Goal: Task Accomplishment & Management: Manage account settings

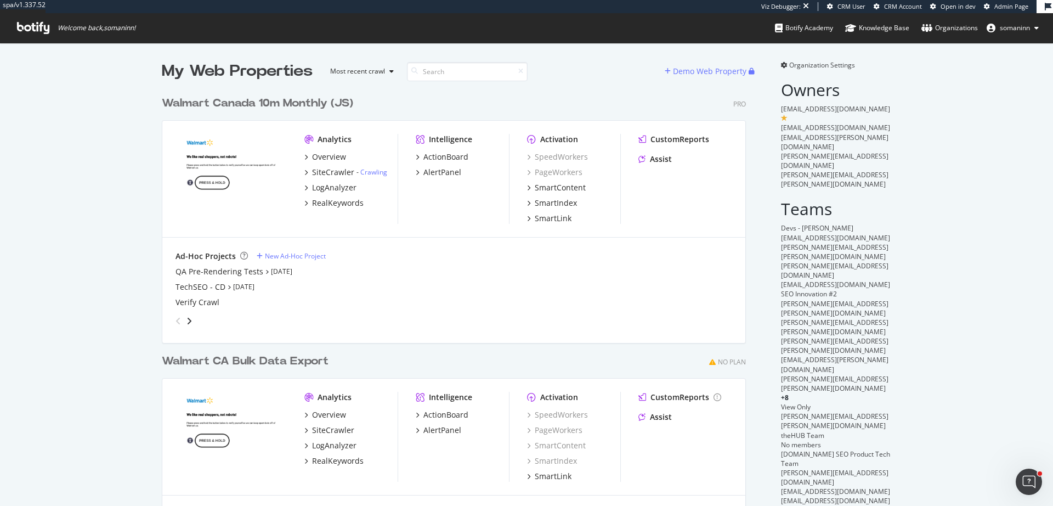
scroll to position [498, 1037]
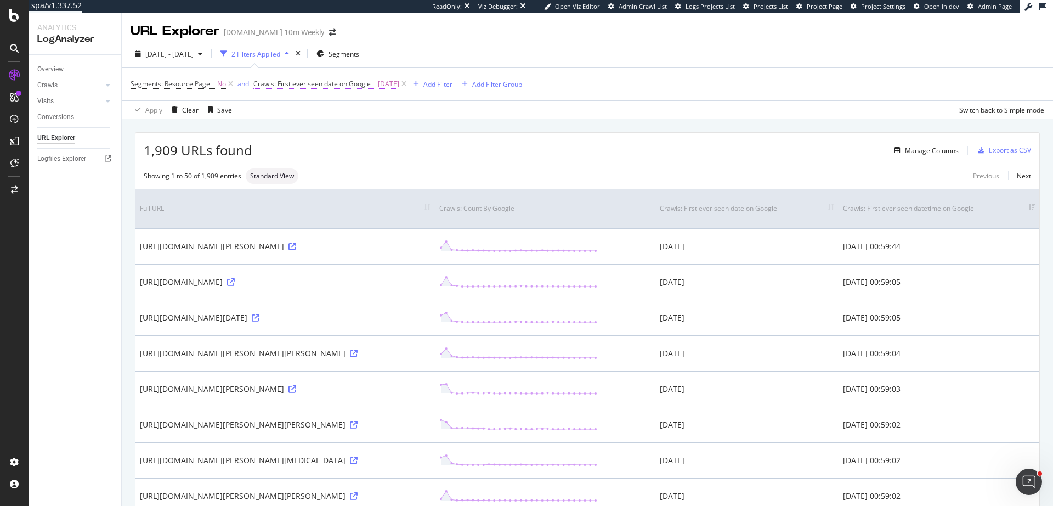
drag, startPoint x: 929, startPoint y: 217, endPoint x: 286, endPoint y: 82, distance: 656.7
click at [289, 75] on div "URL Explorer [DOMAIN_NAME] 10m Weekly [DATE] - [DATE] 2 Filters Applied Segment…" at bounding box center [588, 259] width 932 height 493
click at [283, 84] on span "Crawls: First ever seen date on Google" at bounding box center [311, 83] width 117 height 9
copy div "First ever seen Date"
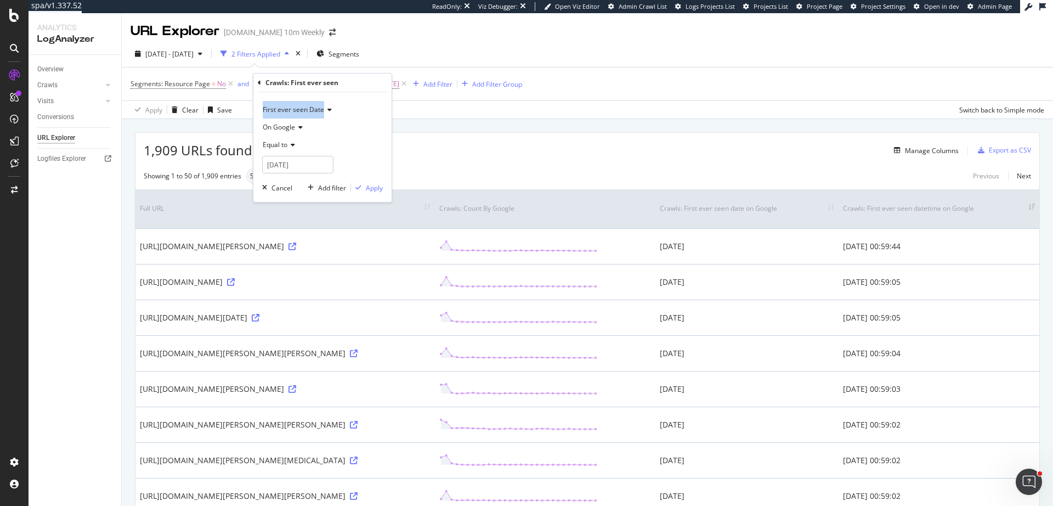
drag, startPoint x: 260, startPoint y: 110, endPoint x: 323, endPoint y: 114, distance: 63.2
click at [323, 114] on div "First ever seen Date On Google Equal to 2025-09-01 Cancel Add filter Apply" at bounding box center [322, 147] width 138 height 110
click at [533, 43] on div "2025 Sep. 1st - Sep. 30th 2 Filters Applied Segments Segments: Resource Page = …" at bounding box center [588, 80] width 932 height 78
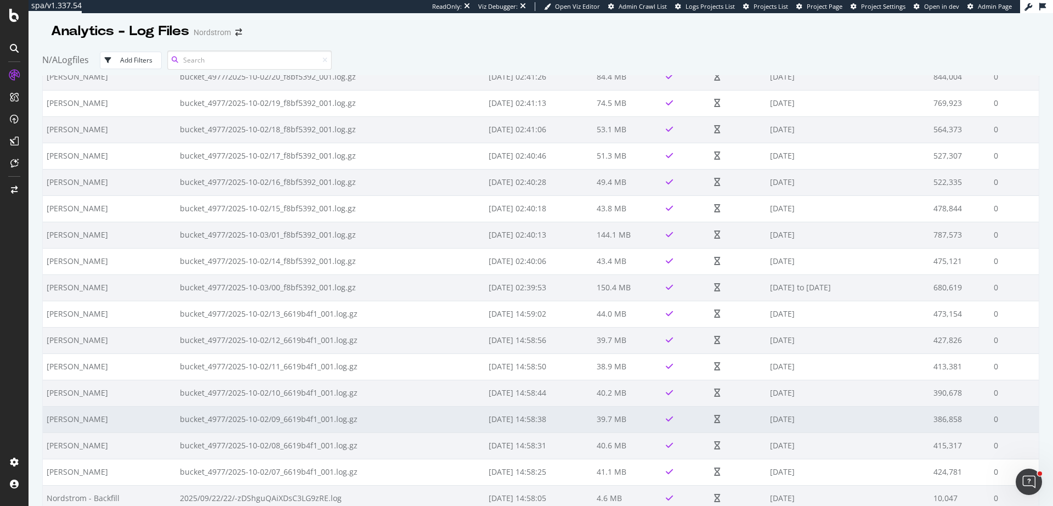
scroll to position [94, 0]
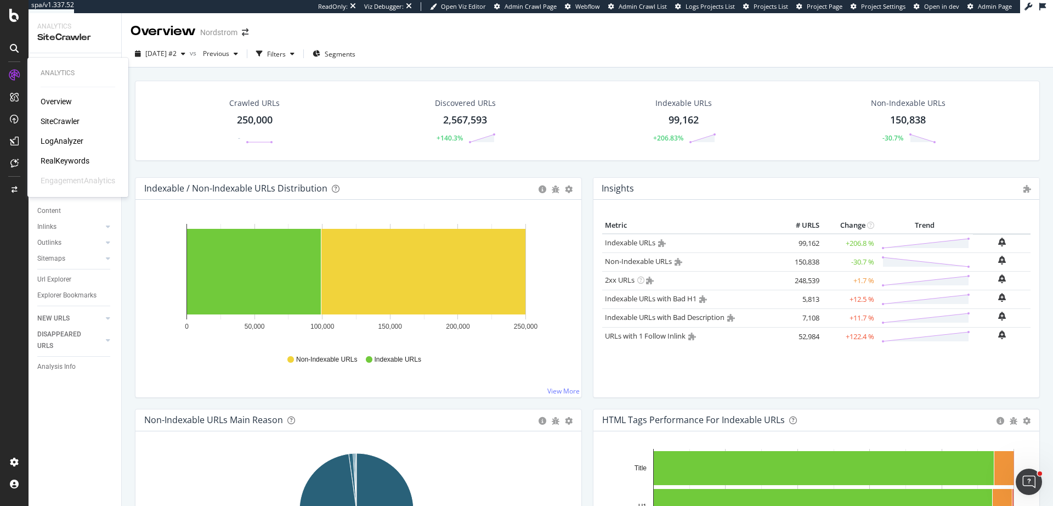
click at [71, 142] on div "LogAnalyzer" at bounding box center [62, 141] width 43 height 11
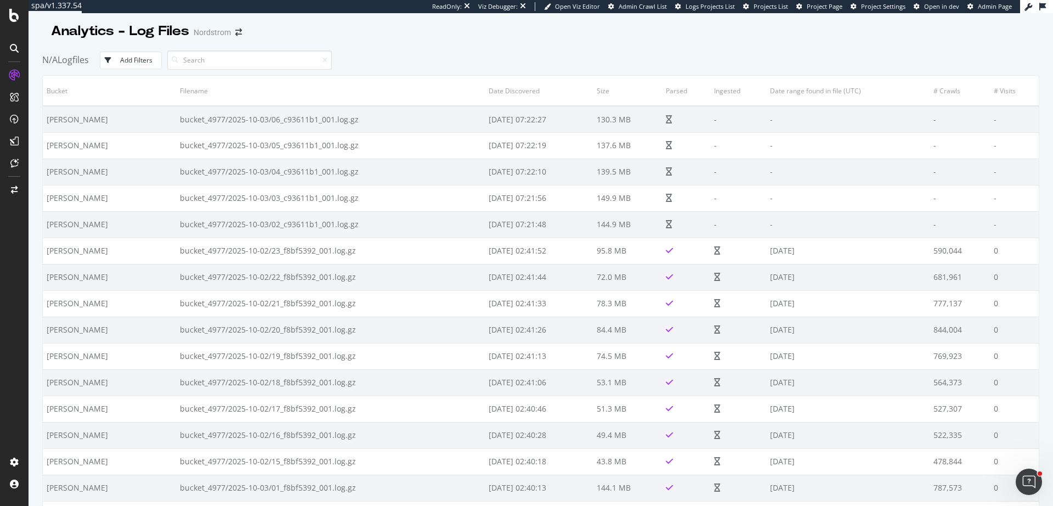
click at [804, 42] on div at bounding box center [541, 43] width 998 height 4
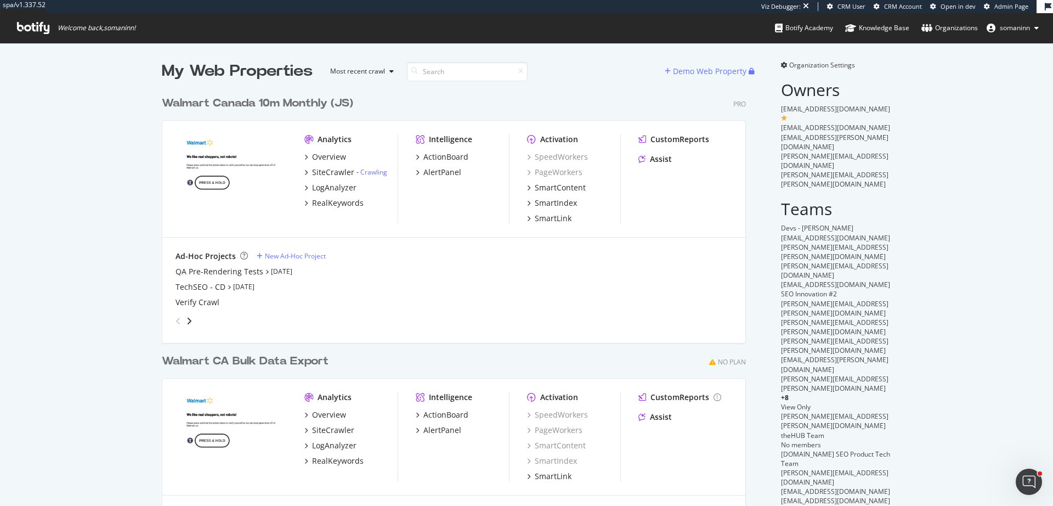
scroll to position [498, 1037]
click at [330, 204] on div "RealKeywords" at bounding box center [338, 203] width 52 height 11
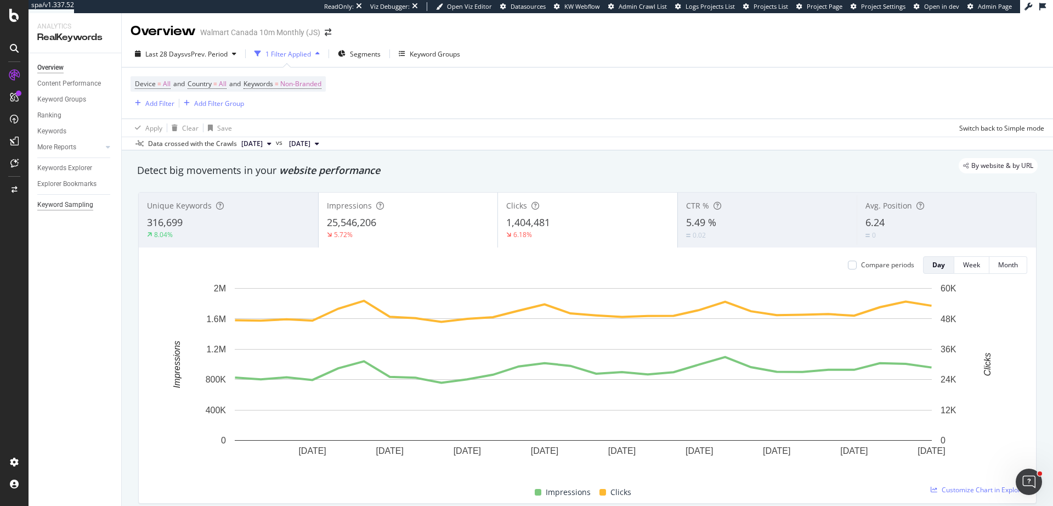
click at [85, 206] on div "Keyword Sampling" at bounding box center [65, 205] width 56 height 12
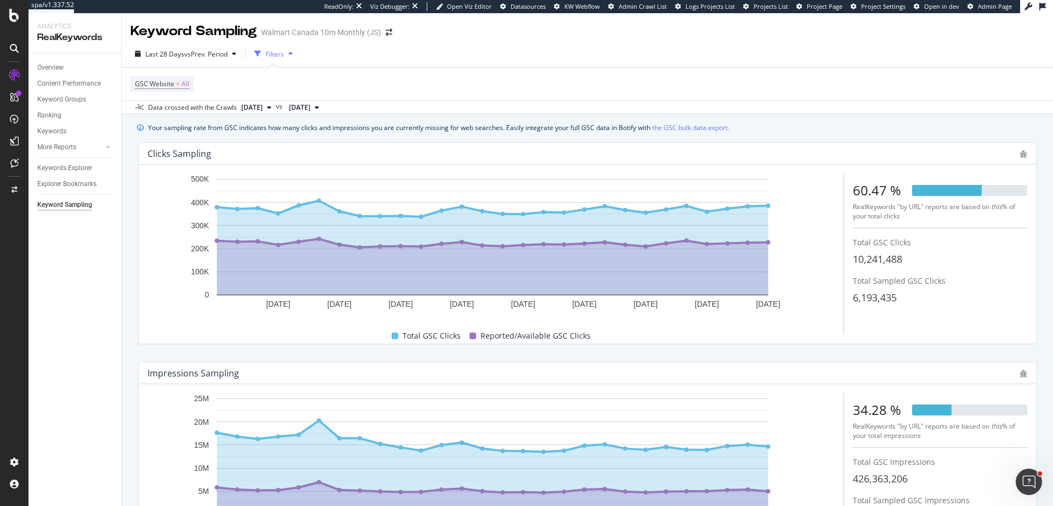
click at [430, 40] on div "Keyword Sampling Walmart Canada 10m Monthly (JS)" at bounding box center [588, 26] width 932 height 27
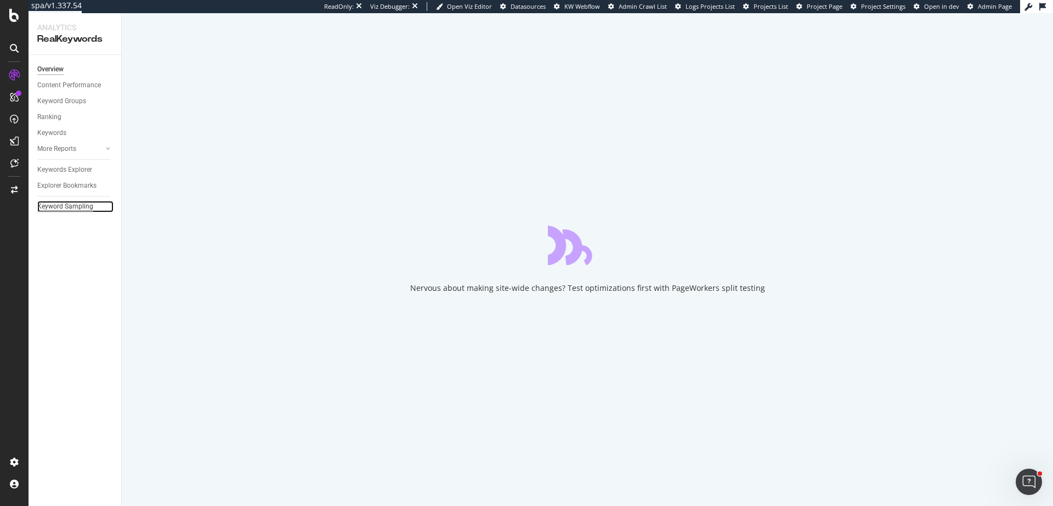
click at [86, 204] on div "Keyword Sampling" at bounding box center [65, 207] width 56 height 12
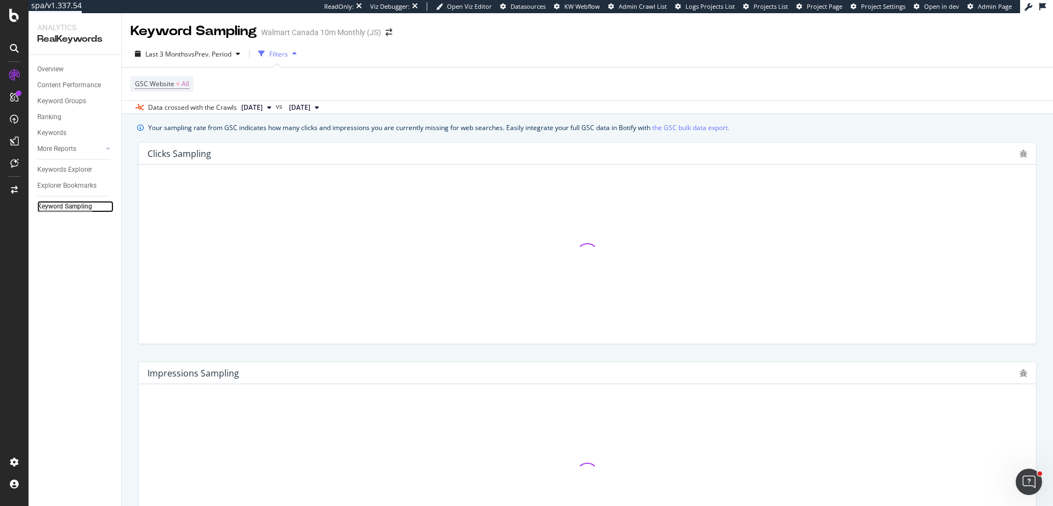
click at [86, 206] on div "Keyword Sampling" at bounding box center [64, 207] width 55 height 12
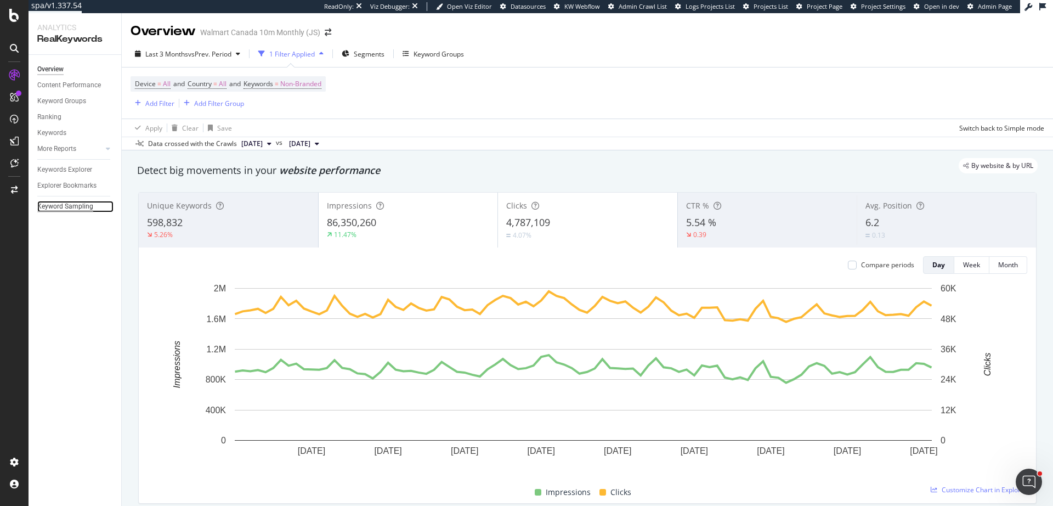
click at [73, 205] on div "Keyword Sampling" at bounding box center [65, 207] width 56 height 12
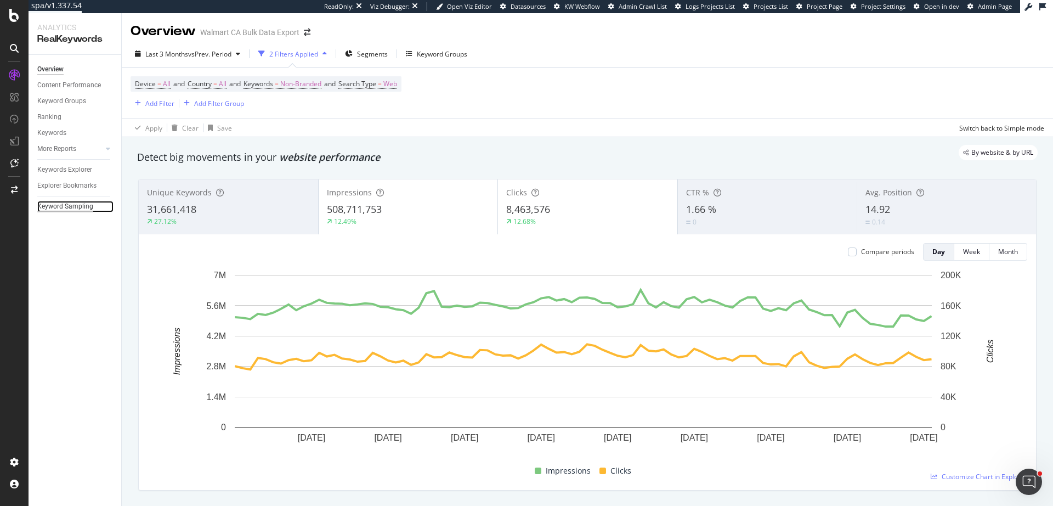
click at [73, 209] on div "Keyword Sampling" at bounding box center [65, 207] width 56 height 12
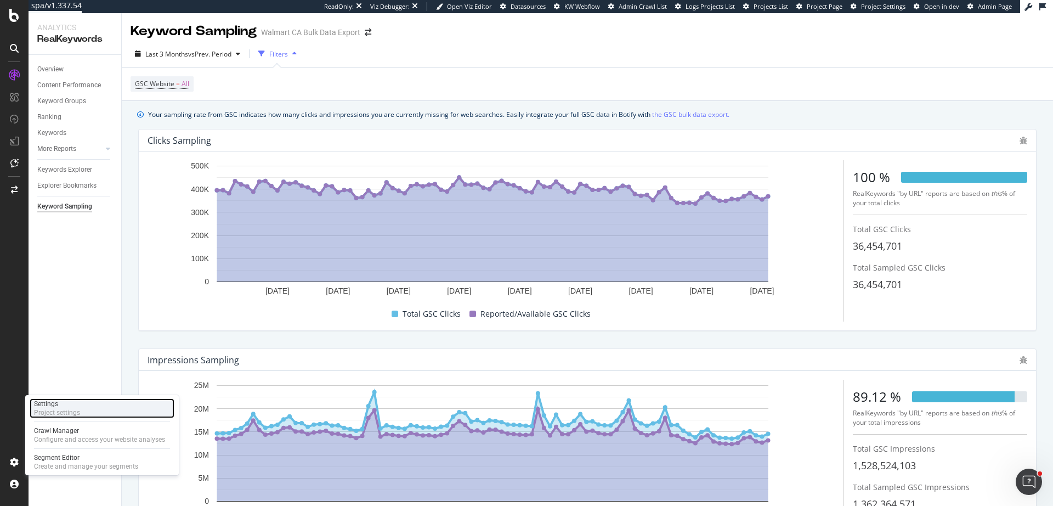
click at [53, 412] on div "Project settings" at bounding box center [57, 412] width 46 height 9
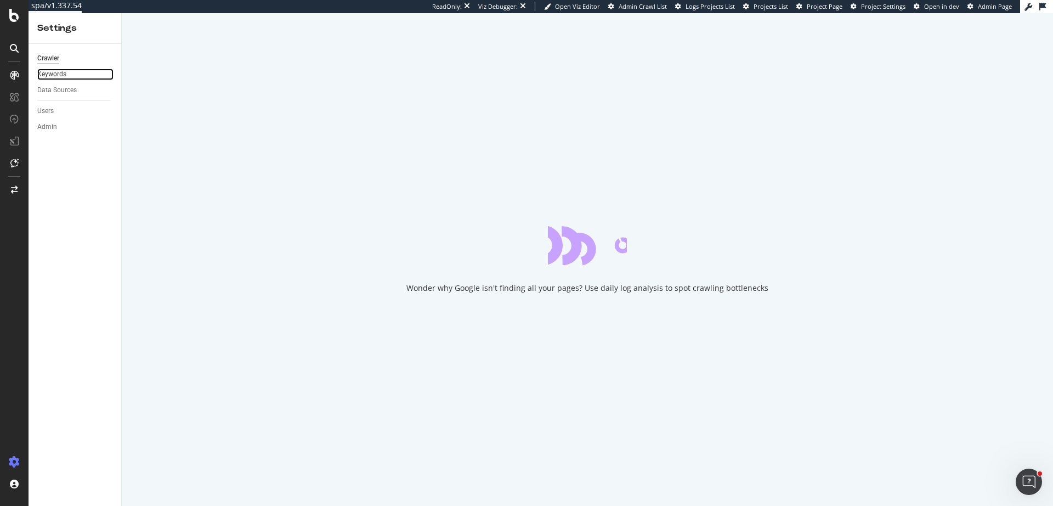
click at [66, 76] on link "Keywords" at bounding box center [75, 75] width 76 height 12
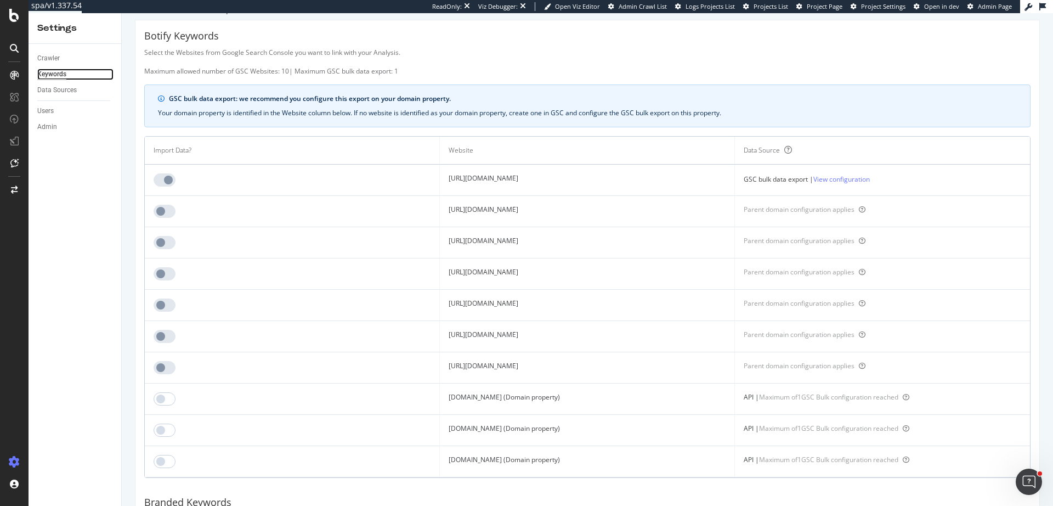
scroll to position [33, 0]
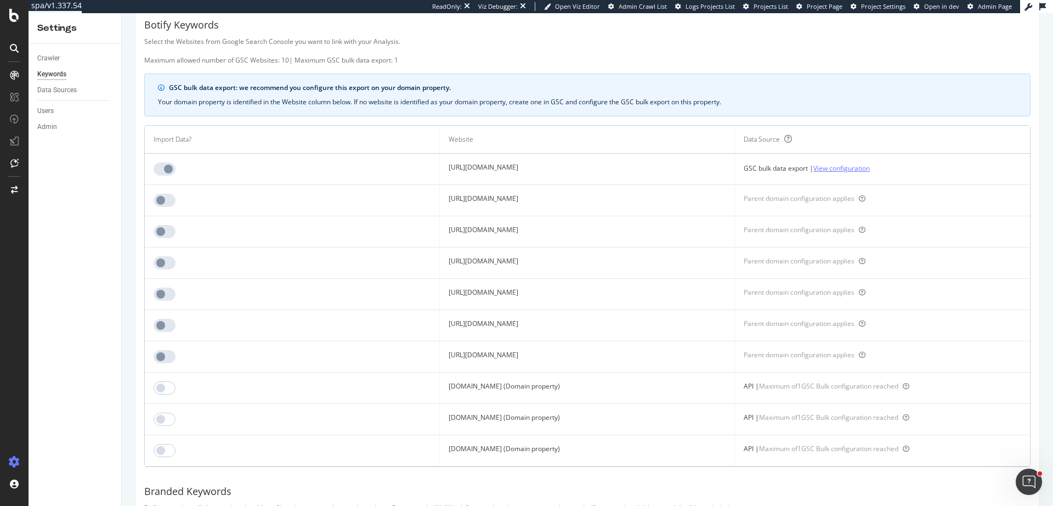
click at [870, 172] on link "View configuration" at bounding box center [842, 168] width 57 height 12
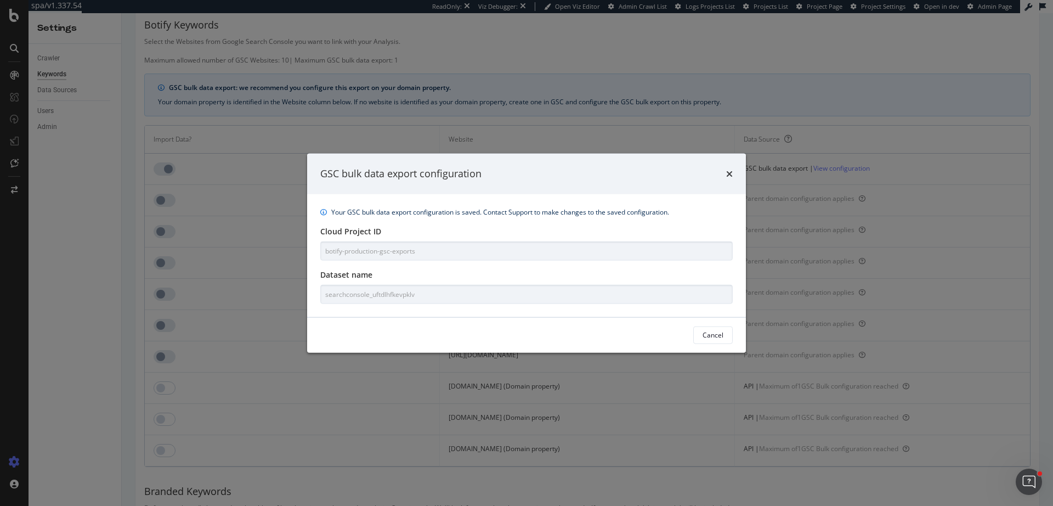
click at [398, 261] on div "Your GSC bulk data export configuration is saved. Contact Support to make chang…" at bounding box center [526, 255] width 439 height 123
click at [730, 172] on icon "times" at bounding box center [729, 173] width 7 height 9
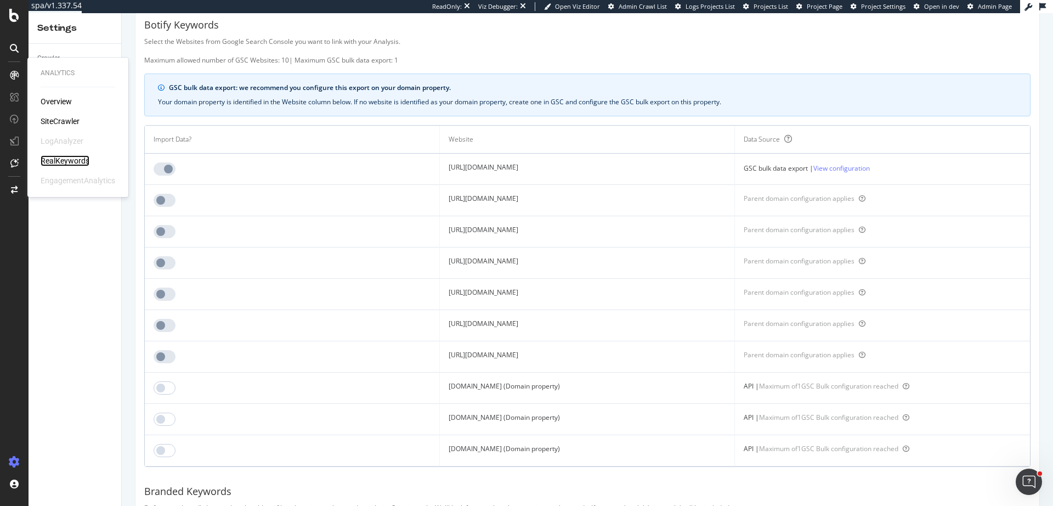
click at [72, 160] on div "RealKeywords" at bounding box center [65, 160] width 49 height 11
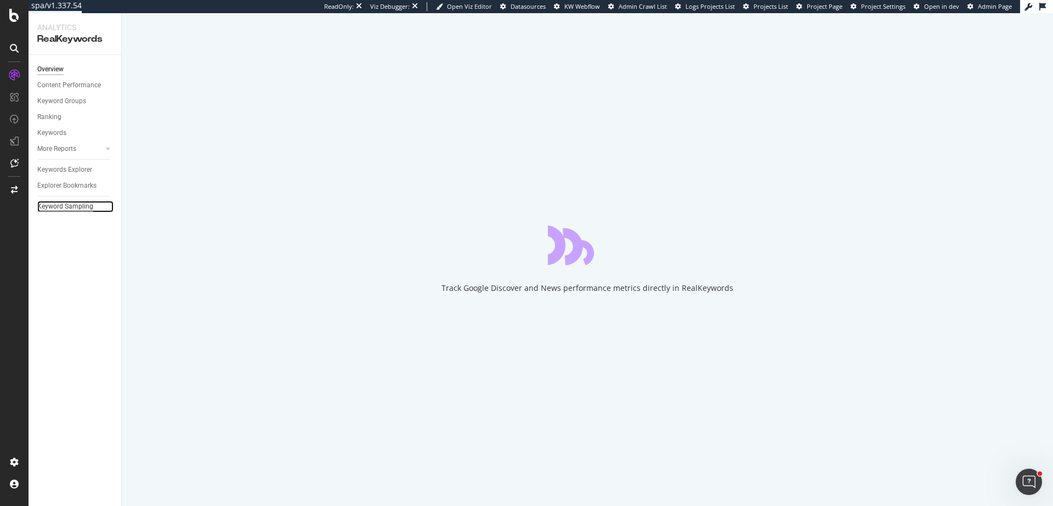
click at [74, 210] on div "Keyword Sampling" at bounding box center [65, 207] width 56 height 12
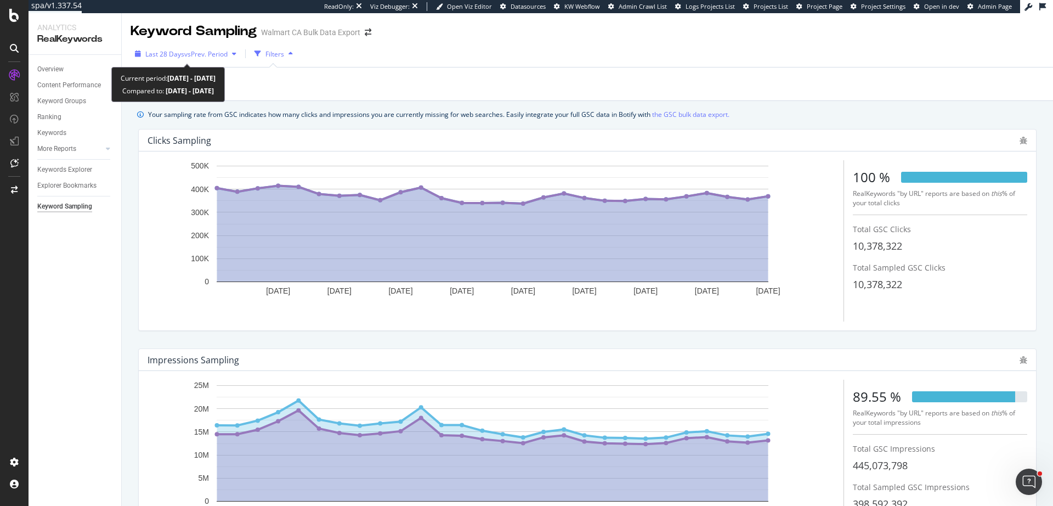
click at [177, 61] on div "Last 28 Days vs Prev. Period" at bounding box center [186, 54] width 110 height 16
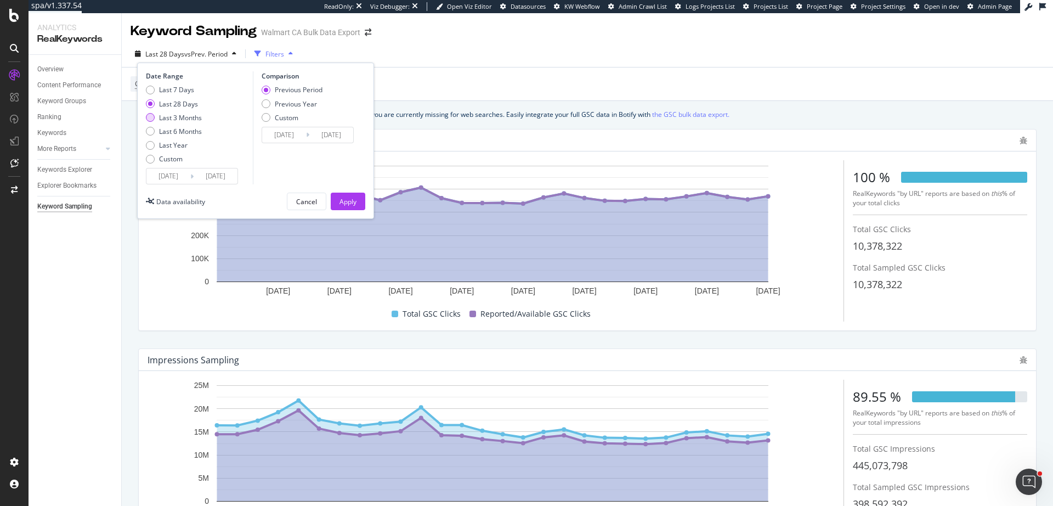
click at [196, 117] on div "Last 3 Months" at bounding box center [180, 117] width 43 height 9
type input "[DATE]"
click at [335, 202] on button "Apply" at bounding box center [348, 202] width 35 height 18
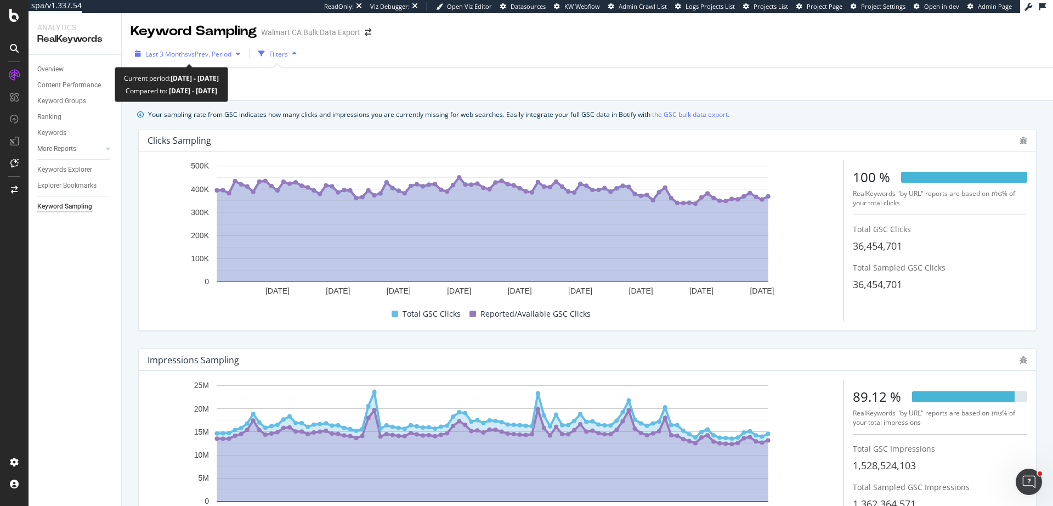
click at [215, 49] on span "vs Prev. Period" at bounding box center [209, 53] width 43 height 9
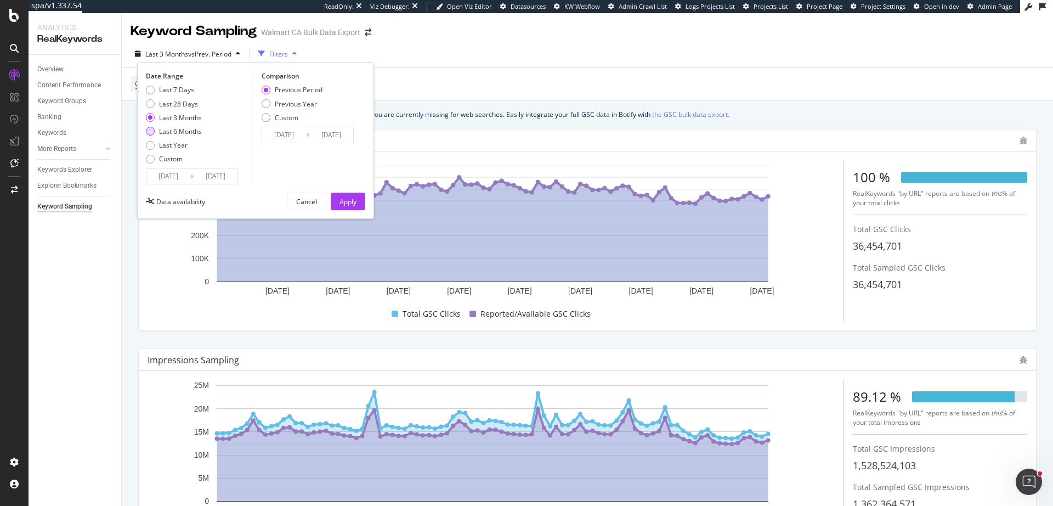
click at [191, 134] on div "Last 6 Months" at bounding box center [180, 131] width 43 height 9
type input "[DATE]"
click at [339, 201] on button "Apply" at bounding box center [348, 202] width 35 height 18
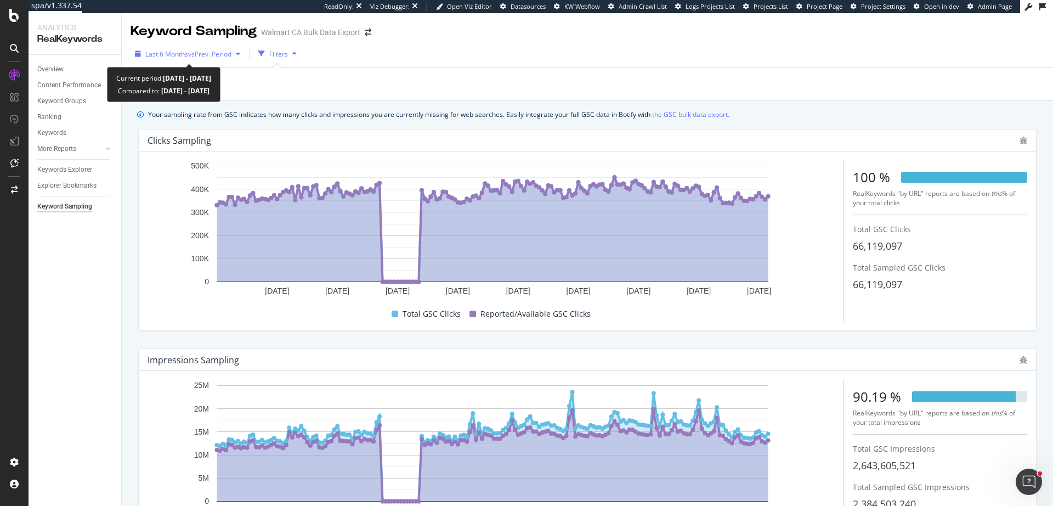
click at [193, 59] on div "Last 6 Months vs Prev. Period" at bounding box center [188, 54] width 114 height 16
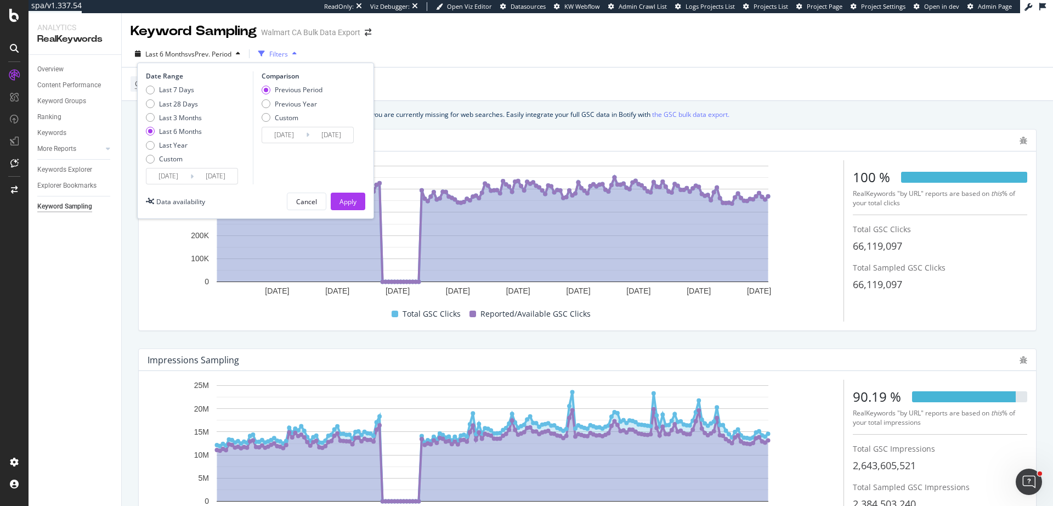
click at [177, 174] on input "[DATE]" at bounding box center [169, 175] width 44 height 15
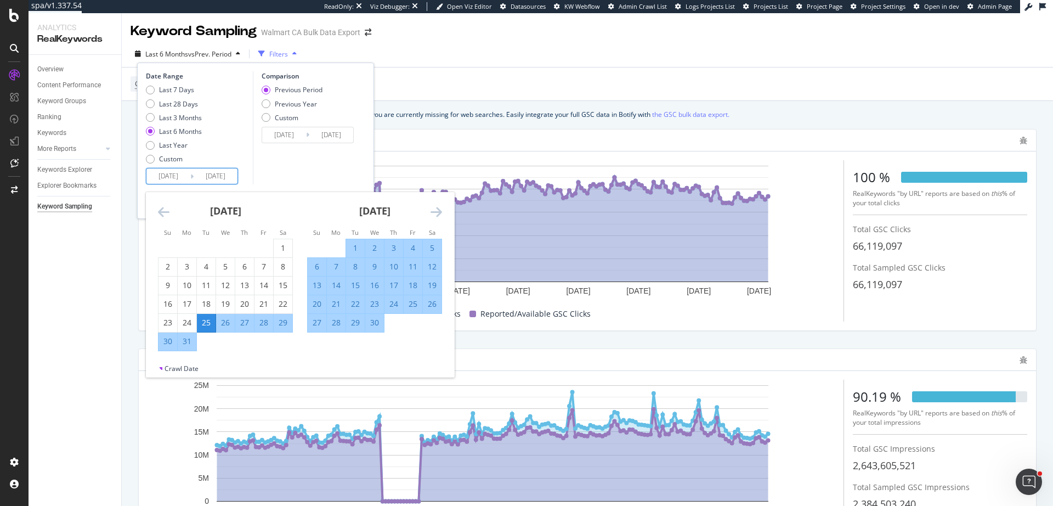
click at [166, 209] on icon "Move backward to switch to the previous month." at bounding box center [164, 211] width 12 height 13
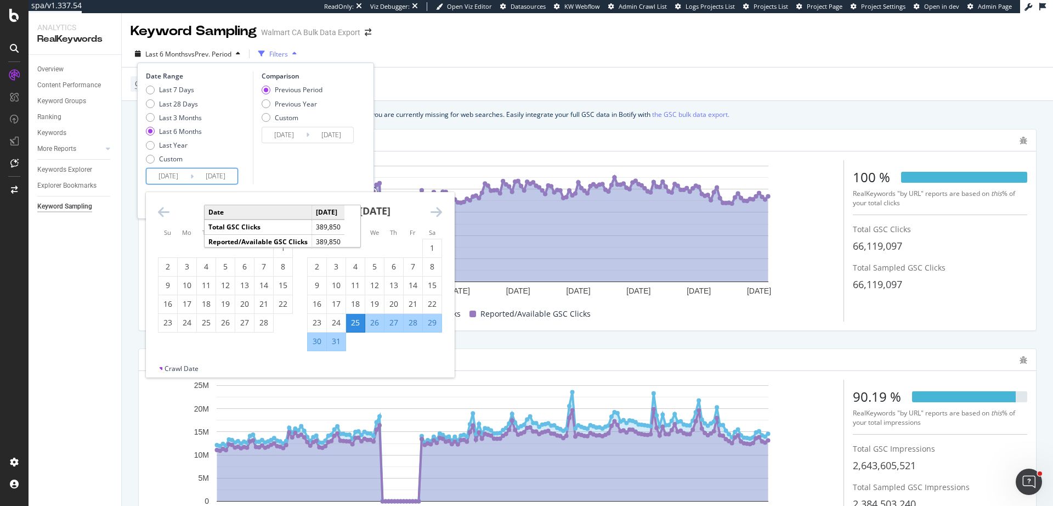
click at [441, 208] on icon "Move forward to switch to the next month." at bounding box center [437, 211] width 12 height 13
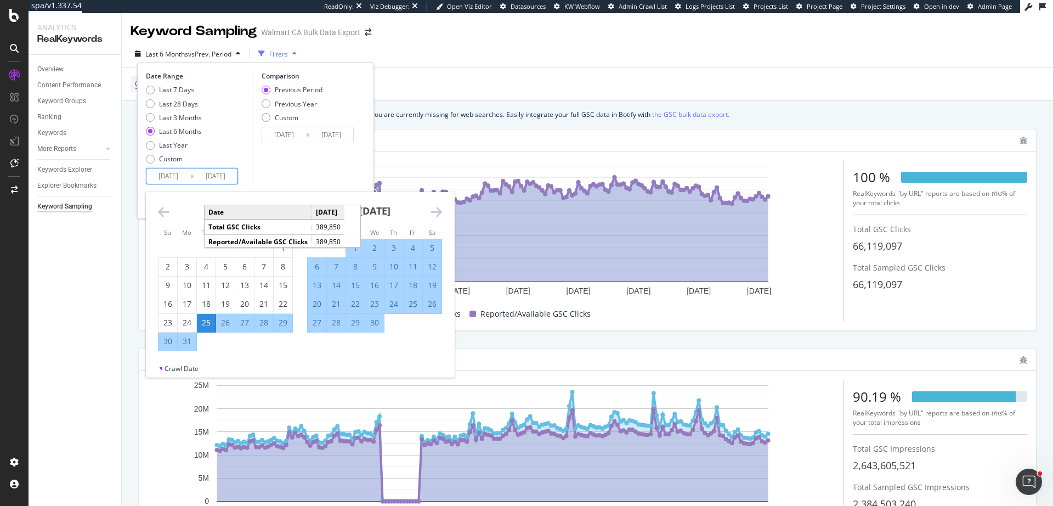
click at [437, 208] on icon "Move forward to switch to the next month." at bounding box center [437, 211] width 12 height 13
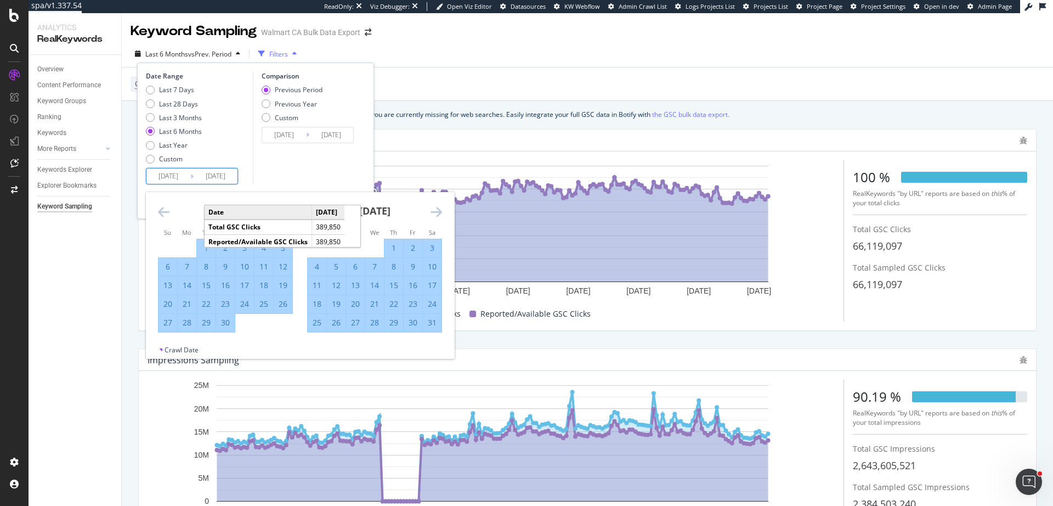
click at [393, 247] on div "1" at bounding box center [394, 248] width 19 height 11
type input "2025/05/01"
type input "2024/12/05"
type input "2025/04/30"
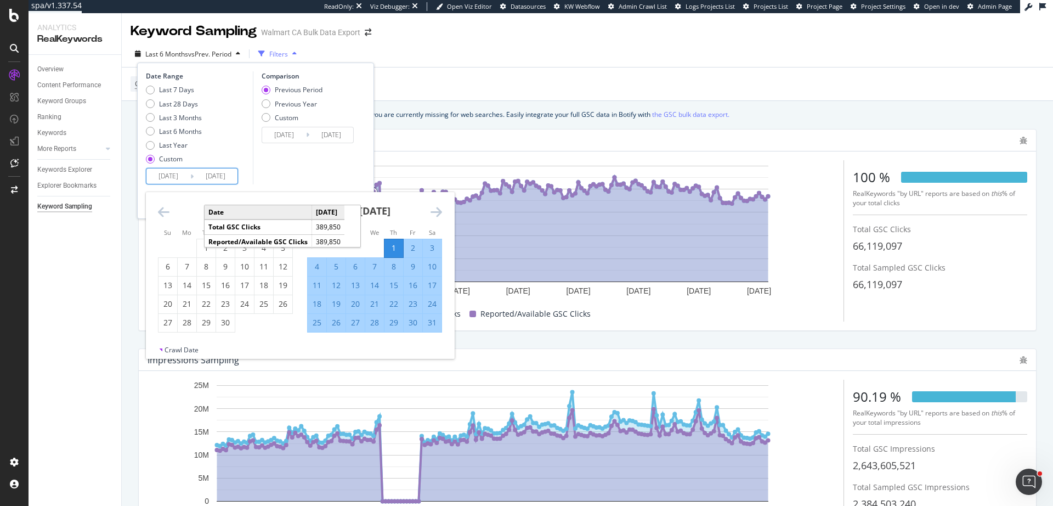
click at [433, 324] on div "31" at bounding box center [432, 322] width 19 height 11
type input "2025/05/31"
type input "2025/03/31"
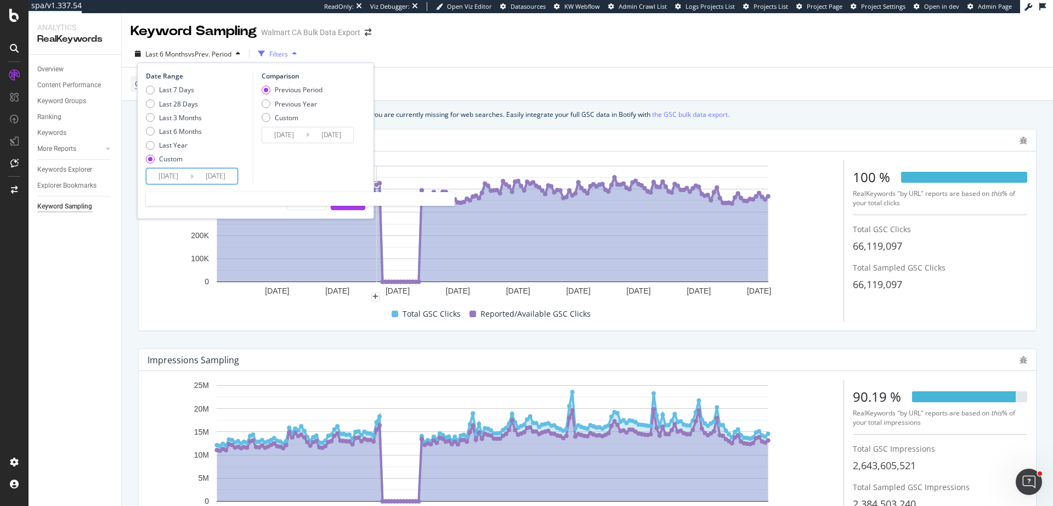
click at [178, 179] on input "2025/05/01" at bounding box center [169, 175] width 44 height 15
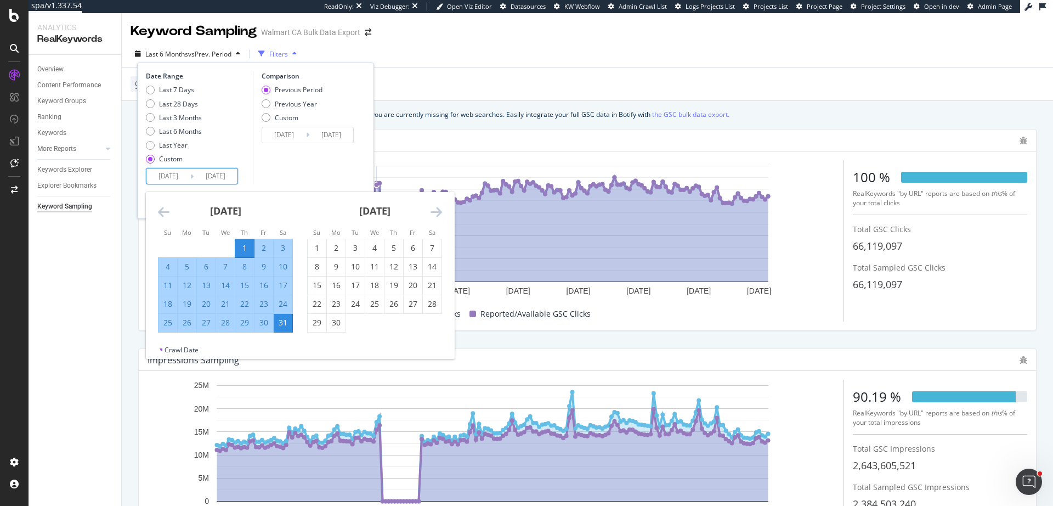
click at [167, 306] on div "18" at bounding box center [168, 303] width 19 height 11
type input "2025/05/18"
type input "2025/05/04"
type input "2025/05/17"
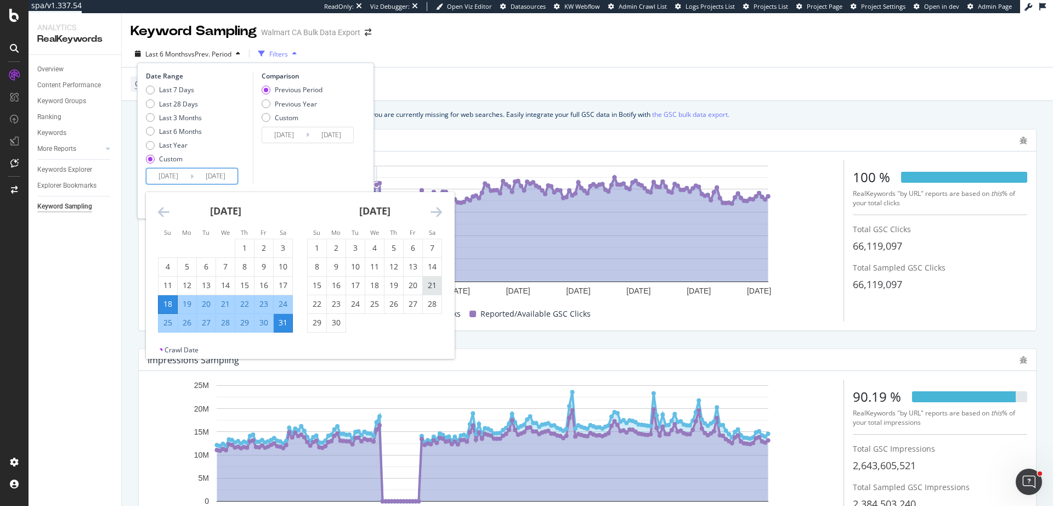
click at [429, 285] on div "21" at bounding box center [432, 285] width 19 height 11
type input "2025/06/21"
type input "2025/04/13"
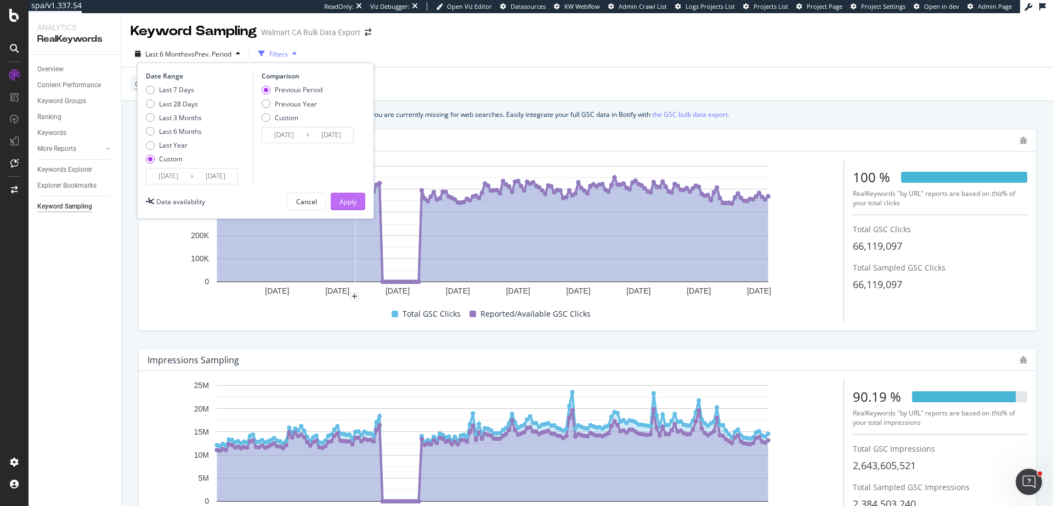
click at [345, 203] on div "Apply" at bounding box center [348, 201] width 17 height 9
